Goal: Transaction & Acquisition: Purchase product/service

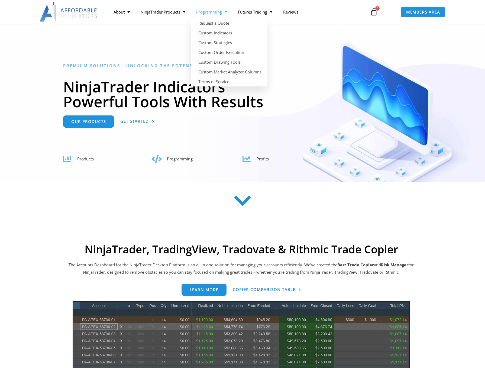
click at [223, 11] on link "Programming" at bounding box center [212, 12] width 42 height 12
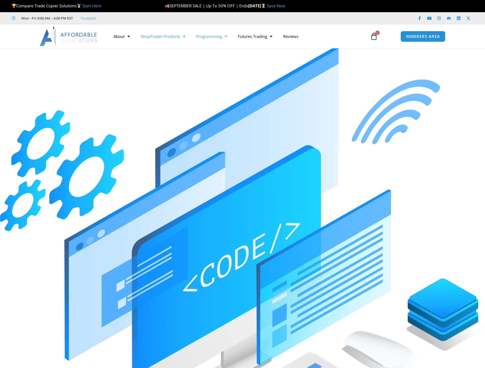
click at [164, 37] on link "NinjaTrader Products" at bounding box center [163, 36] width 56 height 12
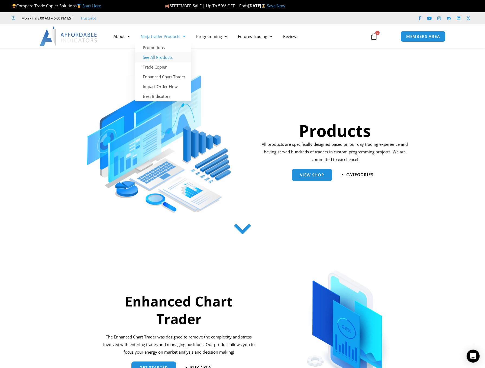
click at [157, 57] on link "See All Products" at bounding box center [163, 57] width 56 height 10
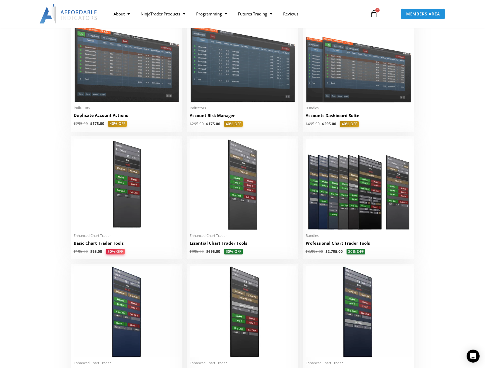
scroll to position [190, 0]
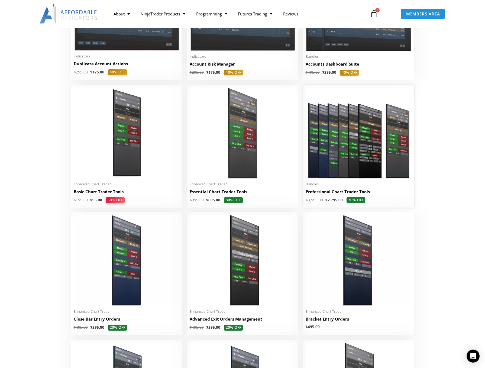
click at [346, 147] on img at bounding box center [359, 133] width 106 height 91
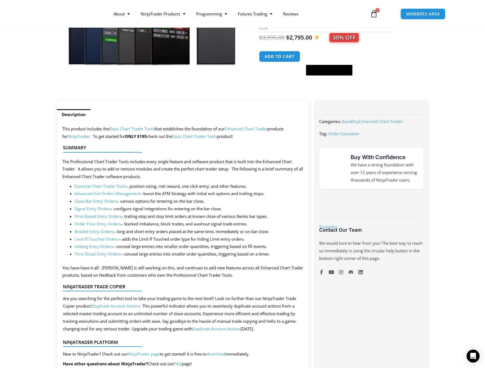
scroll to position [190, 0]
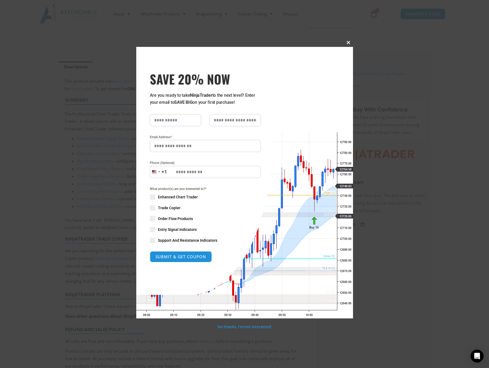
click at [350, 44] on span "SAVE 20% NOW popup" at bounding box center [348, 42] width 9 height 3
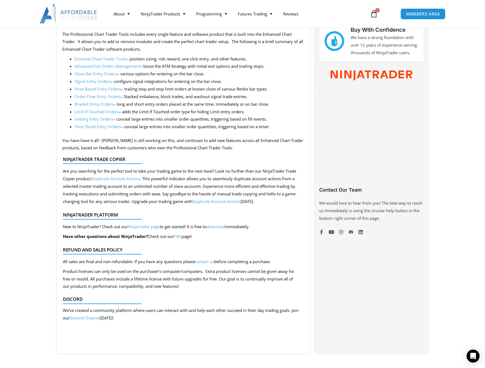
scroll to position [271, 0]
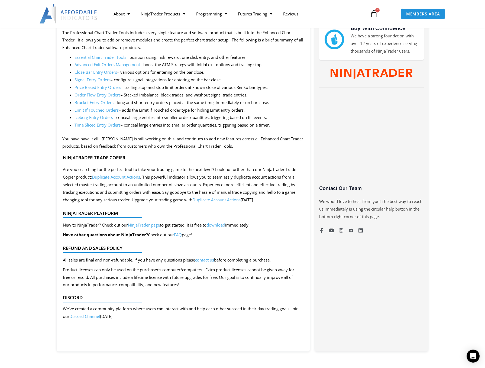
drag, startPoint x: 199, startPoint y: 133, endPoint x: 202, endPoint y: 136, distance: 4.6
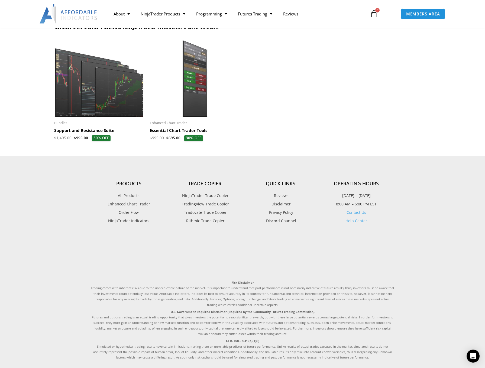
scroll to position [574, 0]
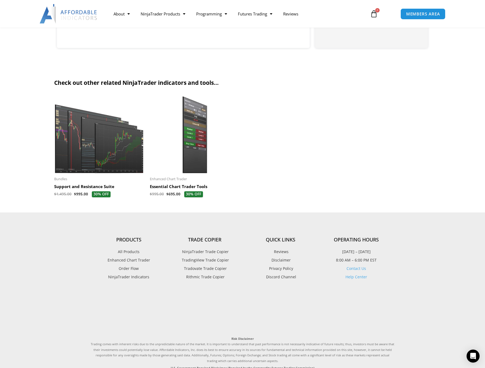
click at [92, 149] on img at bounding box center [99, 135] width 90 height 78
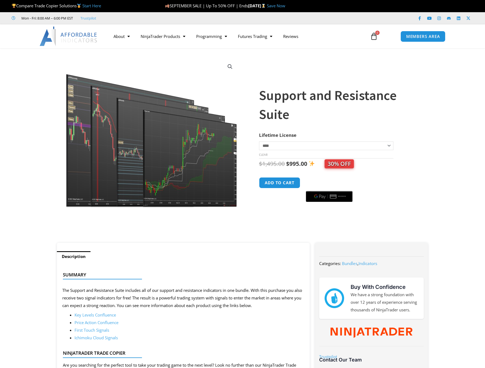
click at [182, 167] on img at bounding box center [152, 133] width 174 height 150
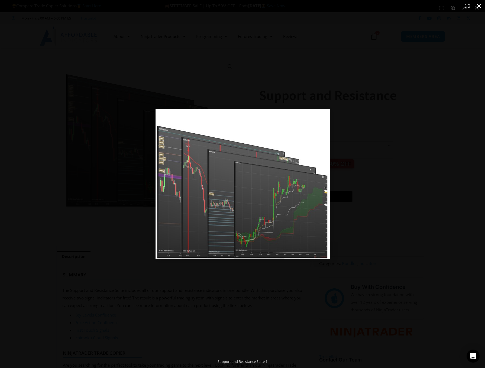
click at [380, 78] on div "Full screen image" at bounding box center [242, 184] width 485 height 368
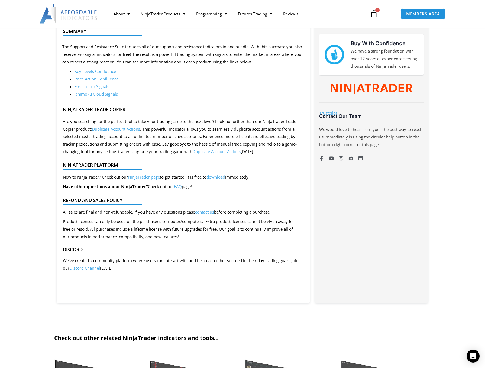
scroll to position [244, 0]
